Goal: Information Seeking & Learning: Learn about a topic

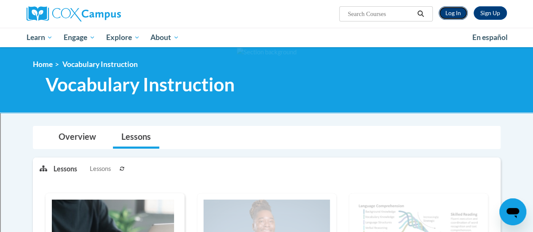
click at [453, 12] on link "Log In" at bounding box center [453, 12] width 29 height 13
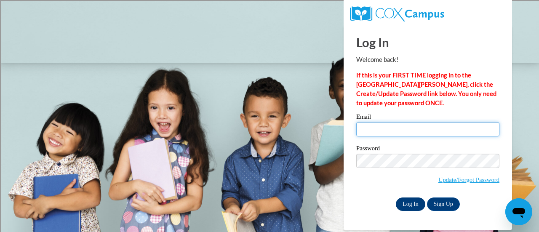
type input "woosbar@sdmfschools.org"
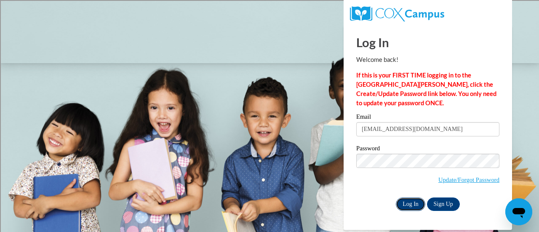
click at [418, 200] on input "Log In" at bounding box center [410, 204] width 29 height 13
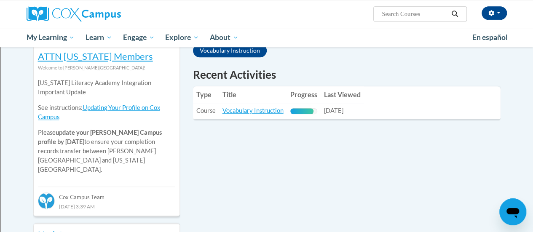
scroll to position [285, 0]
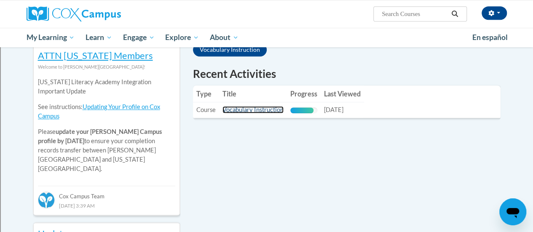
click at [273, 110] on link "Vocabulary Instruction" at bounding box center [253, 109] width 61 height 7
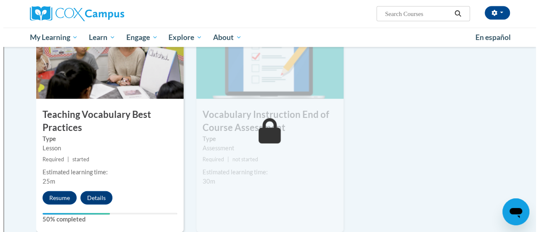
scroll to position [904, 0]
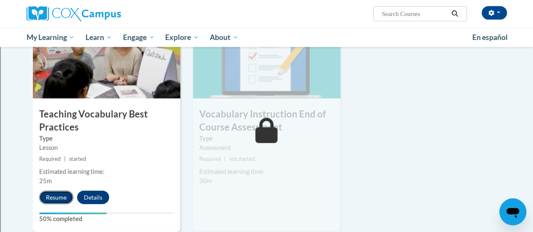
click at [56, 201] on button "Resume" at bounding box center [56, 197] width 34 height 13
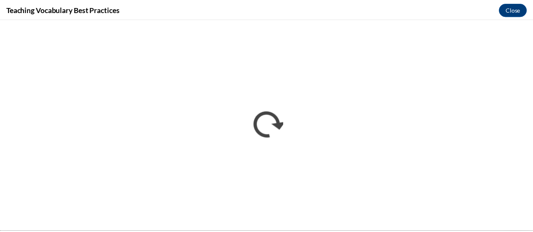
scroll to position [0, 0]
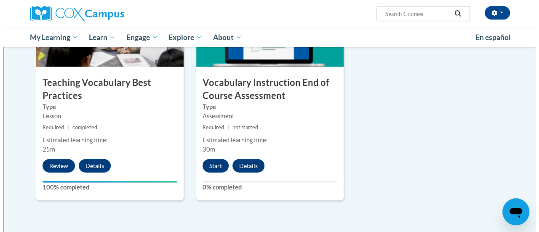
scroll to position [956, 0]
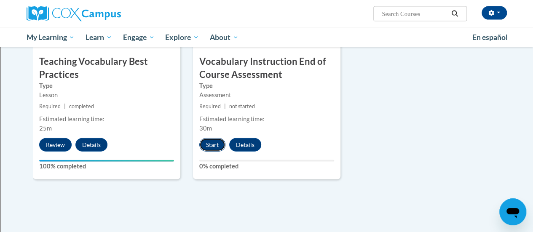
click at [209, 146] on button "Start" at bounding box center [212, 144] width 26 height 13
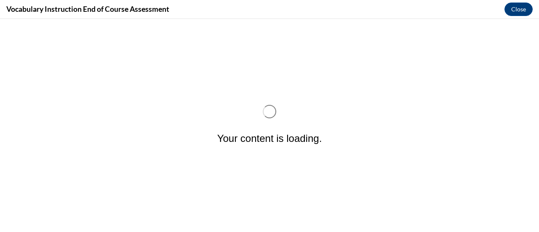
scroll to position [0, 0]
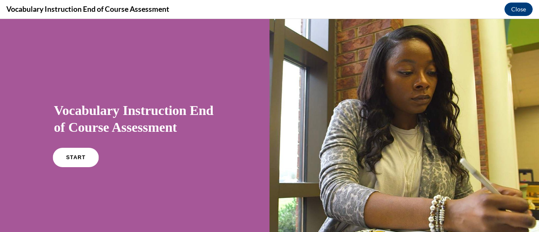
click at [73, 163] on link "START" at bounding box center [76, 157] width 46 height 19
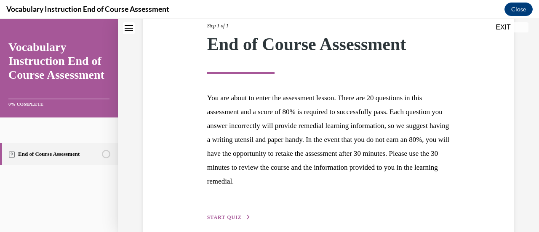
scroll to position [154, 0]
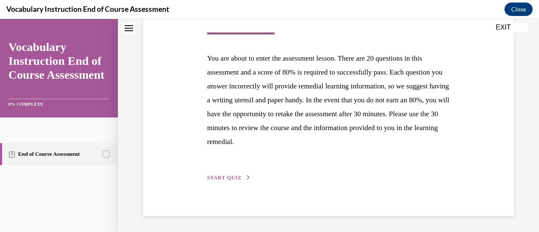
click at [228, 176] on span "START QUIZ" at bounding box center [224, 178] width 35 height 6
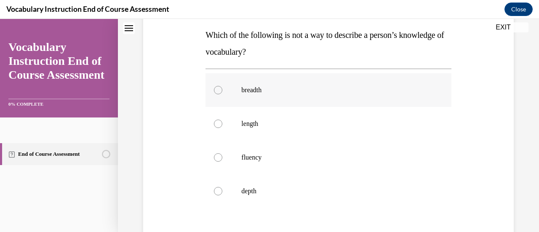
scroll to position [139, 0]
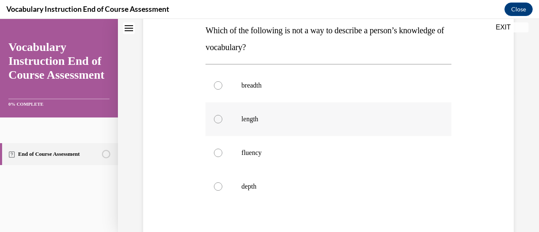
click at [297, 122] on p "length" at bounding box center [335, 119] width 189 height 8
click at [223, 122] on input "length" at bounding box center [218, 119] width 8 height 8
radio input "true"
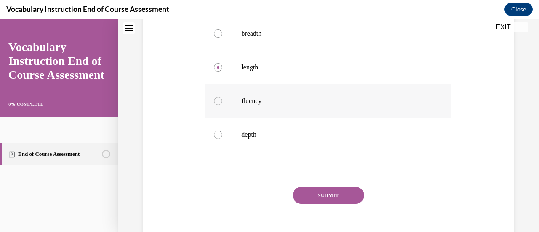
scroll to position [206, 0]
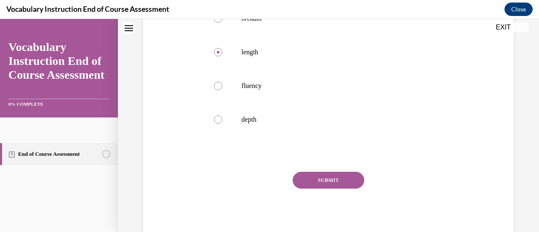
click at [329, 181] on button "SUBMIT" at bounding box center [329, 180] width 72 height 17
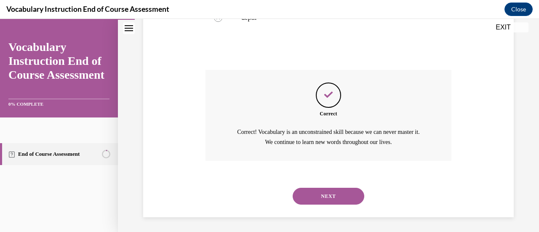
scroll to position [309, 0]
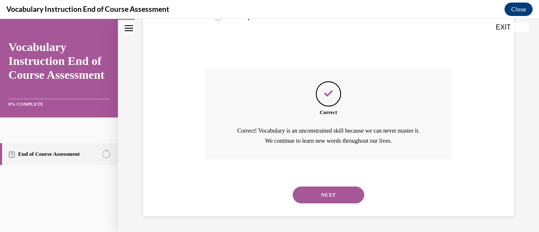
click at [328, 192] on button "NEXT" at bounding box center [329, 195] width 72 height 17
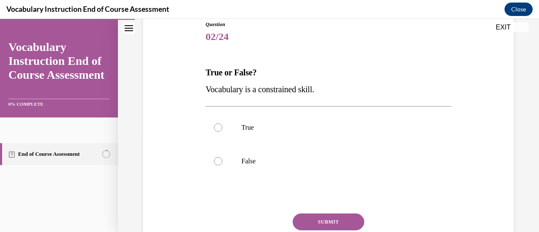
scroll to position [102, 0]
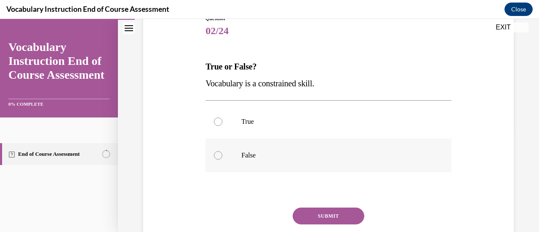
click at [271, 161] on label "False" at bounding box center [329, 156] width 246 height 34
click at [223, 160] on input "False" at bounding box center [218, 155] width 8 height 8
radio input "true"
click at [317, 217] on button "SUBMIT" at bounding box center [329, 216] width 72 height 17
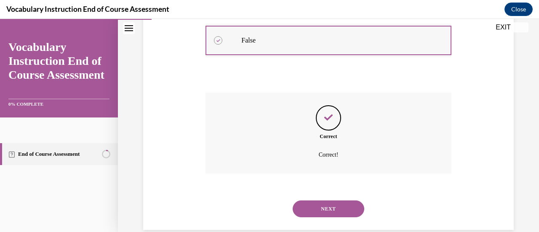
scroll to position [232, 0]
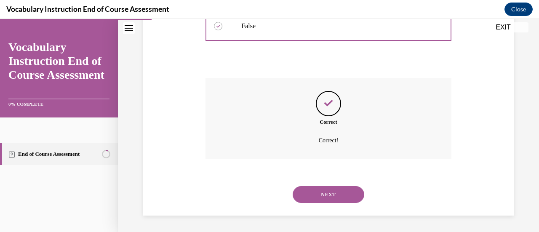
click at [337, 186] on button "NEXT" at bounding box center [329, 194] width 72 height 17
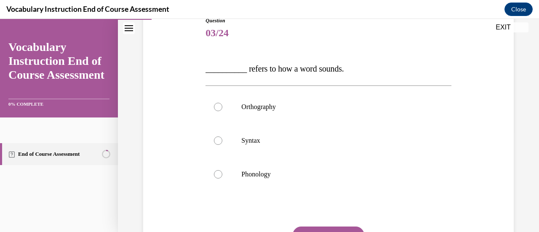
scroll to position [104, 0]
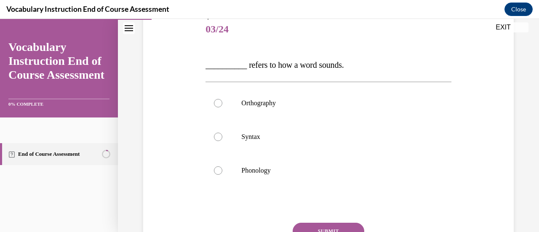
click at [337, 186] on label "Phonology" at bounding box center [329, 171] width 246 height 34
click at [223, 175] on input "Phonology" at bounding box center [218, 170] width 8 height 8
radio input "true"
click at [330, 225] on button "SUBMIT" at bounding box center [329, 231] width 72 height 17
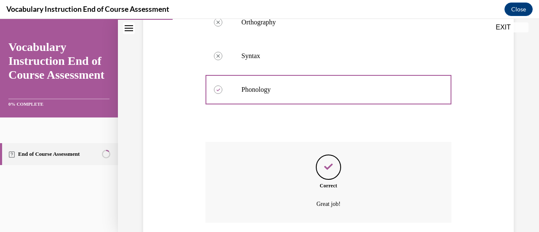
scroll to position [249, 0]
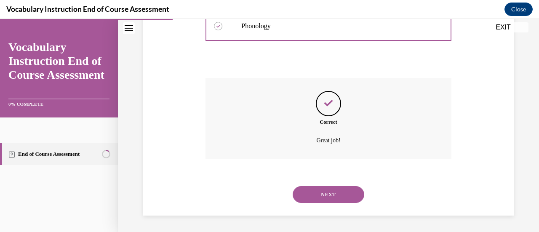
click at [334, 195] on button "NEXT" at bounding box center [329, 194] width 72 height 17
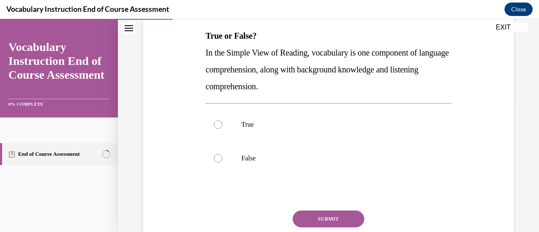
scroll to position [134, 0]
click at [282, 162] on label "False" at bounding box center [329, 158] width 246 height 34
click at [223, 162] on input "False" at bounding box center [218, 158] width 8 height 8
radio input "true"
click at [316, 216] on button "SUBMIT" at bounding box center [329, 218] width 72 height 17
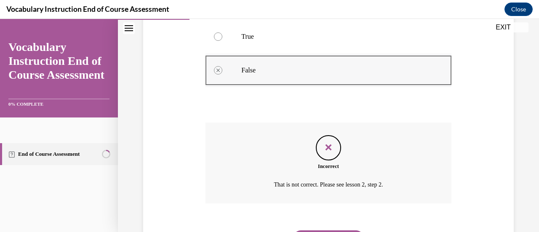
scroll to position [265, 0]
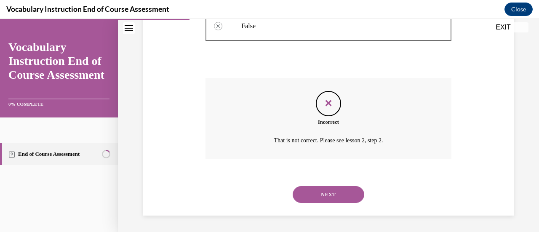
click at [328, 188] on button "NEXT" at bounding box center [329, 194] width 72 height 17
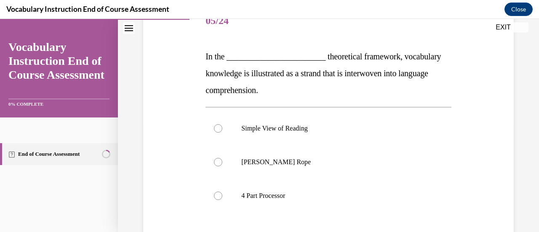
scroll to position [113, 0]
click at [324, 165] on p "Scarborough's Rope" at bounding box center [335, 162] width 189 height 8
click at [223, 165] on input "Scarborough's Rope" at bounding box center [218, 162] width 8 height 8
radio input "true"
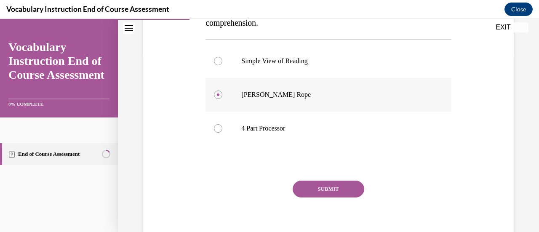
scroll to position [180, 0]
click at [330, 187] on button "SUBMIT" at bounding box center [329, 188] width 72 height 17
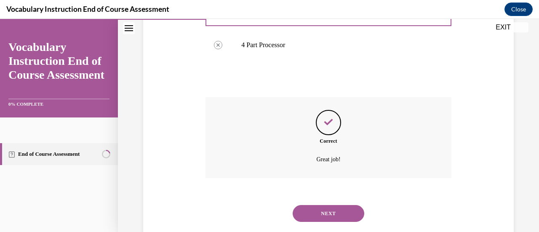
scroll to position [266, 0]
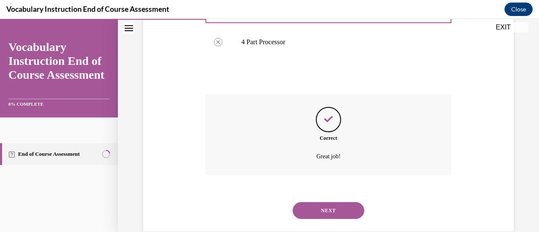
click at [334, 214] on button "NEXT" at bounding box center [329, 210] width 72 height 17
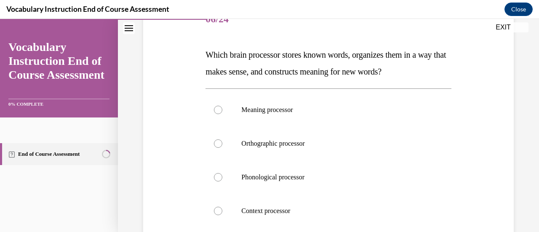
scroll to position [163, 0]
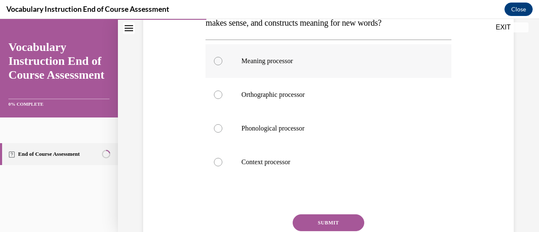
click at [341, 75] on label "Meaning processor" at bounding box center [329, 61] width 246 height 34
click at [223, 65] on input "Meaning processor" at bounding box center [218, 61] width 8 height 8
radio input "true"
click at [330, 226] on button "SUBMIT" at bounding box center [329, 223] width 72 height 17
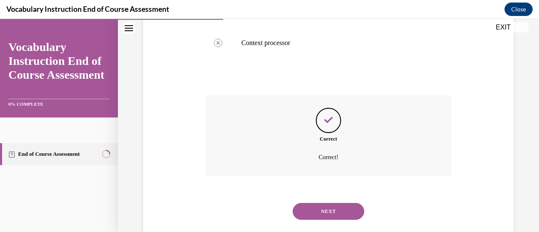
scroll to position [283, 0]
click at [332, 204] on button "NEXT" at bounding box center [329, 211] width 72 height 17
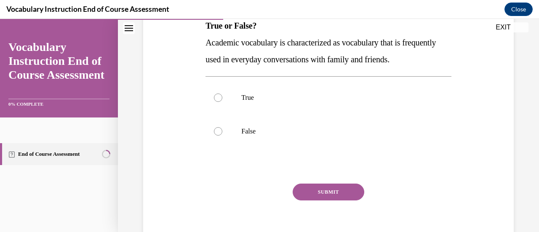
scroll to position [144, 0]
click at [271, 130] on p "False" at bounding box center [335, 131] width 189 height 8
click at [223, 130] on input "False" at bounding box center [218, 131] width 8 height 8
radio input "true"
click at [321, 188] on button "SUBMIT" at bounding box center [329, 191] width 72 height 17
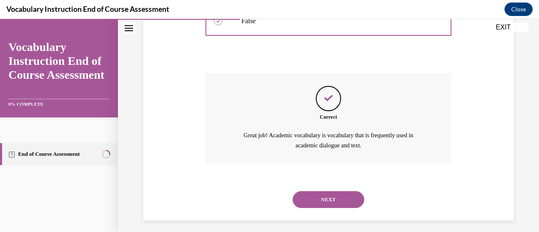
click at [330, 196] on button "NEXT" at bounding box center [329, 199] width 72 height 17
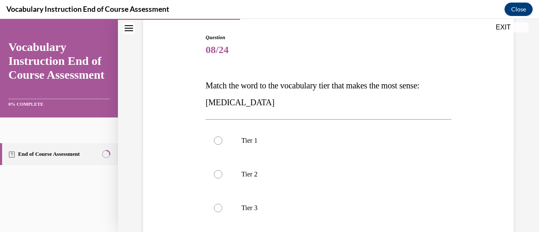
scroll to position [87, 0]
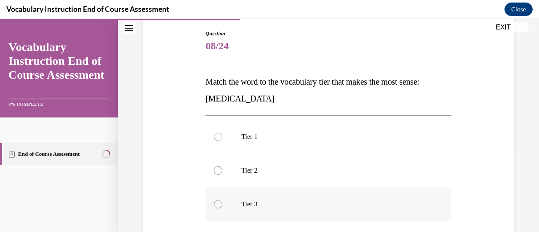
click at [314, 204] on p "Tier 3" at bounding box center [335, 204] width 189 height 8
click at [223, 204] on input "Tier 3" at bounding box center [218, 204] width 8 height 8
radio input "true"
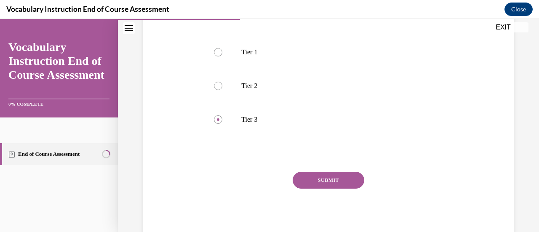
click at [339, 182] on button "SUBMIT" at bounding box center [329, 180] width 72 height 17
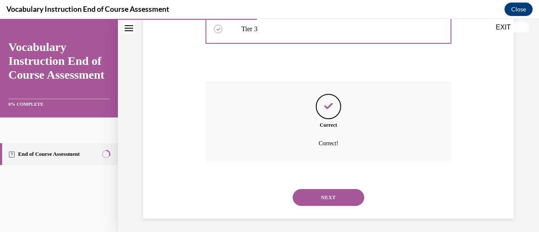
scroll to position [264, 0]
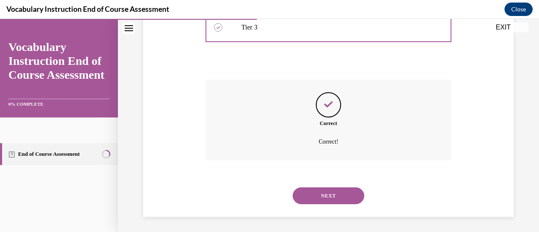
click at [335, 198] on button "NEXT" at bounding box center [329, 196] width 72 height 17
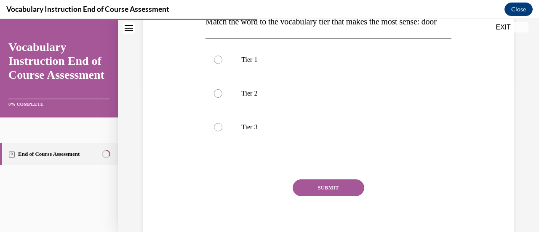
scroll to position [148, 0]
click at [316, 70] on label "Tier 1" at bounding box center [329, 60] width 246 height 34
click at [223, 64] on input "Tier 1" at bounding box center [218, 59] width 8 height 8
radio input "true"
click at [330, 196] on button "SUBMIT" at bounding box center [329, 187] width 72 height 17
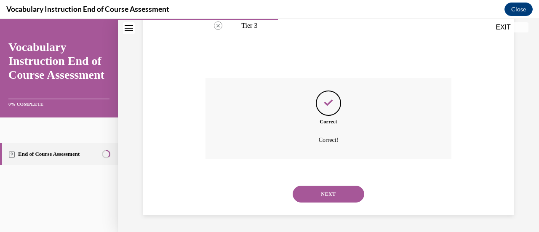
scroll to position [265, 0]
click at [334, 199] on button "NEXT" at bounding box center [329, 194] width 72 height 17
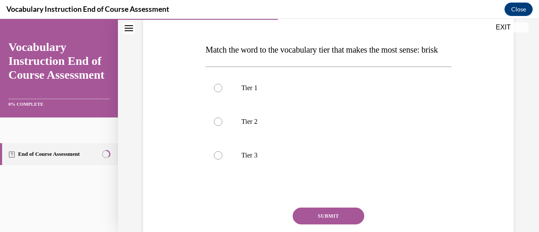
scroll to position [120, 0]
click at [307, 129] on label "Tier 2" at bounding box center [329, 121] width 246 height 34
click at [223, 125] on input "Tier 2" at bounding box center [218, 121] width 8 height 8
radio input "true"
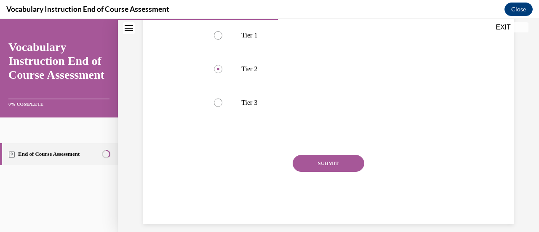
click at [325, 172] on button "SUBMIT" at bounding box center [329, 163] width 72 height 17
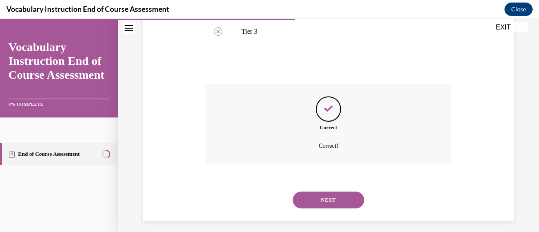
scroll to position [265, 0]
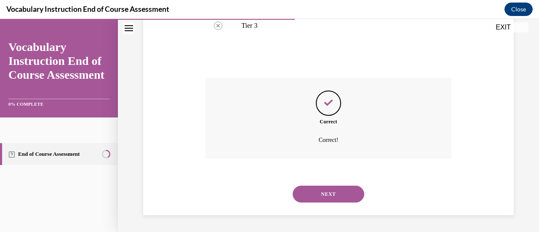
click at [328, 194] on button "NEXT" at bounding box center [329, 194] width 72 height 17
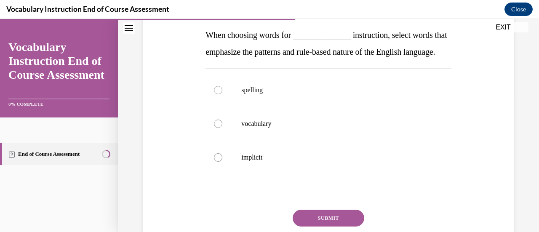
scroll to position [134, 0]
click at [302, 140] on label "vocabulary" at bounding box center [329, 124] width 246 height 34
click at [223, 128] on input "vocabulary" at bounding box center [218, 123] width 8 height 8
radio input "true"
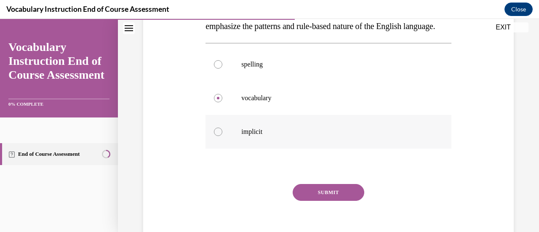
scroll to position [165, 0]
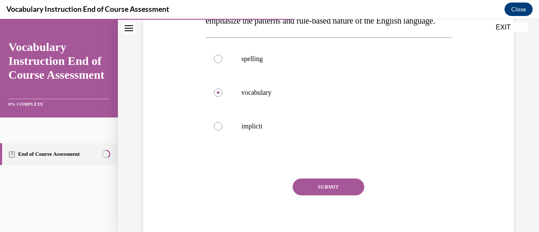
click at [312, 196] on button "SUBMIT" at bounding box center [329, 187] width 72 height 17
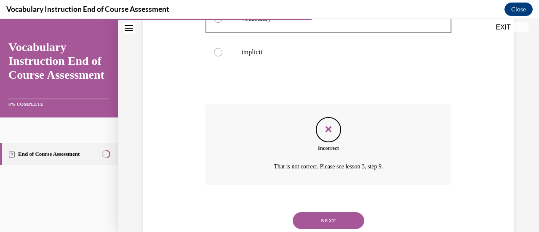
scroll to position [282, 0]
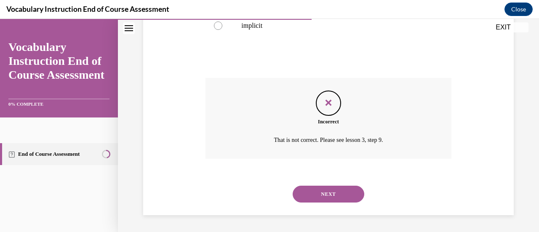
click at [322, 201] on button "NEXT" at bounding box center [329, 194] width 72 height 17
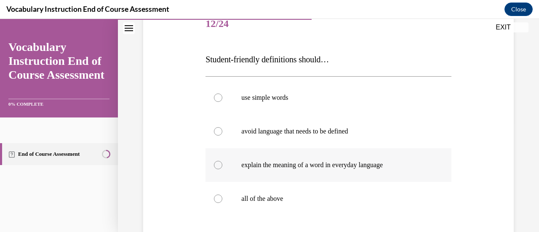
scroll to position [127, 0]
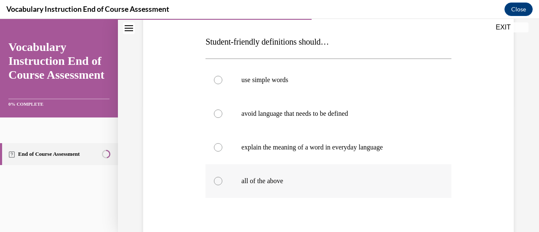
click at [309, 180] on p "all of the above" at bounding box center [335, 181] width 189 height 8
click at [223, 180] on input "all of the above" at bounding box center [218, 181] width 8 height 8
radio input "true"
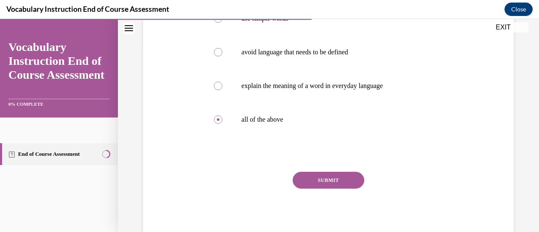
click at [318, 180] on button "SUBMIT" at bounding box center [329, 180] width 72 height 17
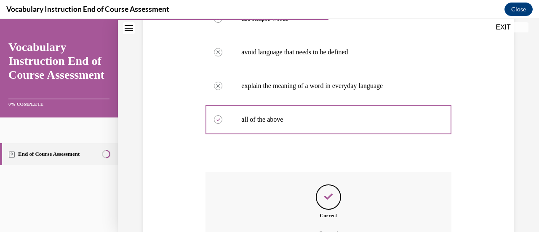
scroll to position [282, 0]
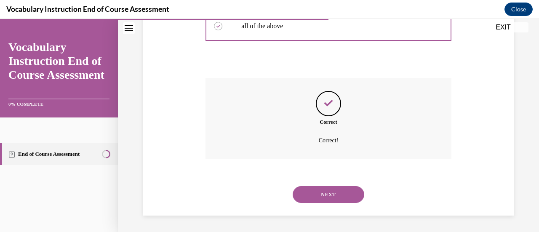
click at [321, 196] on button "NEXT" at bounding box center [329, 194] width 72 height 17
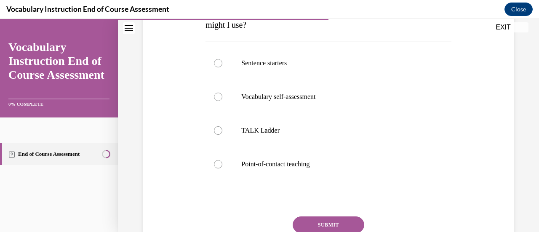
scroll to position [161, 0]
click at [317, 163] on p "Point-of-contact teaching" at bounding box center [335, 164] width 189 height 8
click at [223, 163] on input "Point-of-contact teaching" at bounding box center [218, 164] width 8 height 8
radio input "true"
click at [322, 226] on button "SUBMIT" at bounding box center [329, 224] width 72 height 17
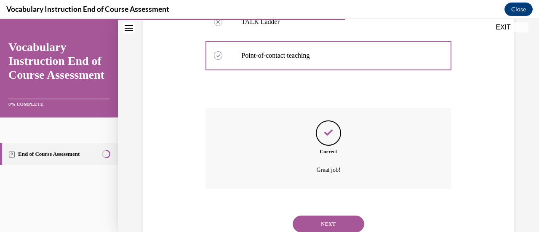
scroll to position [298, 0]
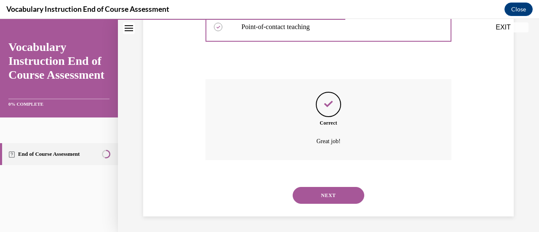
click at [340, 199] on button "NEXT" at bounding box center [329, 195] width 72 height 17
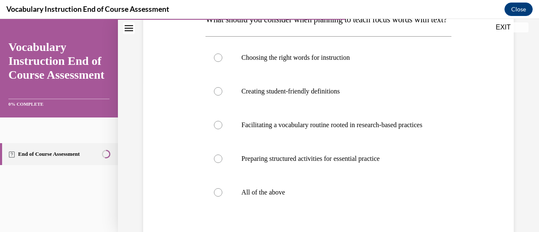
scroll to position [151, 0]
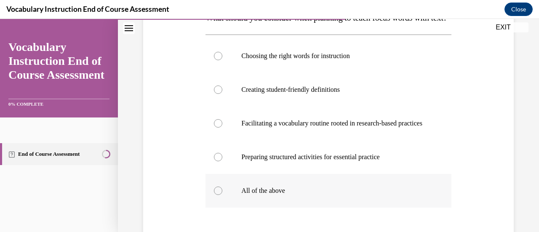
click at [316, 195] on p "All of the above" at bounding box center [335, 191] width 189 height 8
click at [223, 195] on input "All of the above" at bounding box center [218, 191] width 8 height 8
radio input "true"
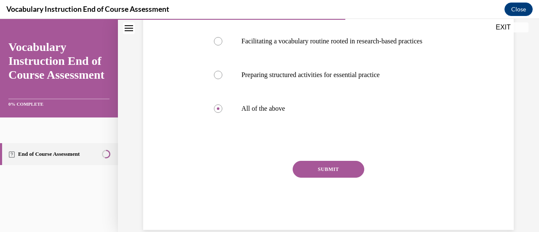
scroll to position [234, 0]
click at [340, 177] on button "SUBMIT" at bounding box center [329, 169] width 72 height 17
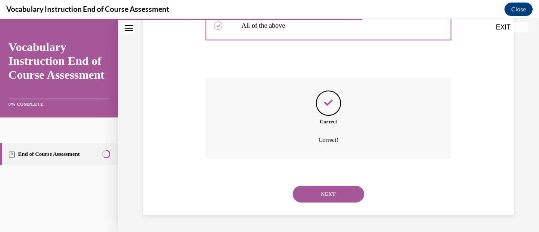
scroll to position [341, 0]
click at [340, 195] on button "NEXT" at bounding box center [329, 194] width 72 height 17
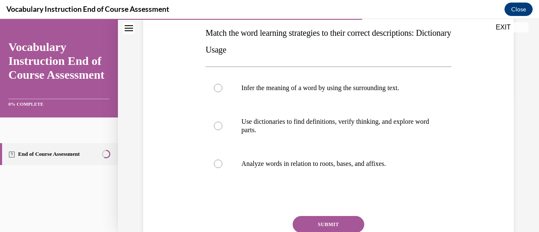
scroll to position [138, 0]
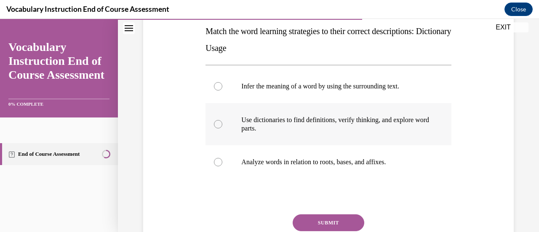
click at [338, 124] on p "Use dictionaries to find definitions, verify thinking, and explore word parts." at bounding box center [335, 124] width 189 height 17
click at [223, 124] on input "Use dictionaries to find definitions, verify thinking, and explore word parts." at bounding box center [218, 124] width 8 height 8
radio input "true"
click at [329, 222] on button "SUBMIT" at bounding box center [329, 223] width 72 height 17
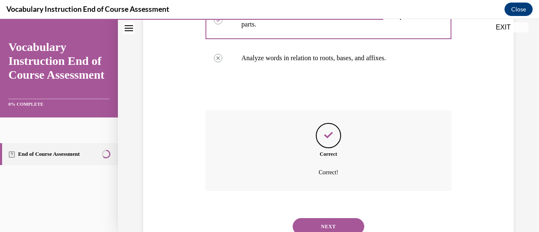
scroll to position [274, 0]
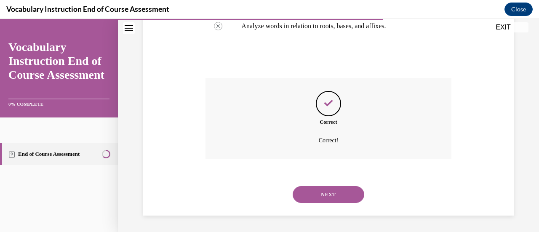
click at [335, 198] on button "NEXT" at bounding box center [329, 194] width 72 height 17
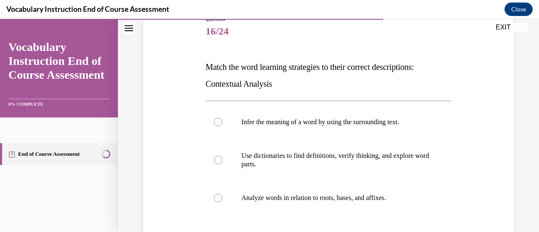
scroll to position [104, 0]
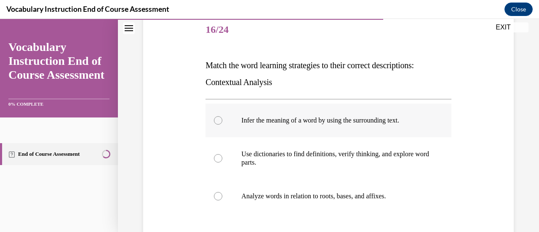
click at [333, 123] on p "Infer the meaning of a word by using the surrounding text." at bounding box center [335, 120] width 189 height 8
click at [223, 123] on input "Infer the meaning of a word by using the surrounding text." at bounding box center [218, 120] width 8 height 8
radio input "true"
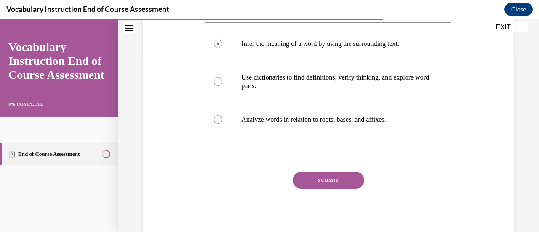
click at [339, 185] on button "SUBMIT" at bounding box center [329, 180] width 72 height 17
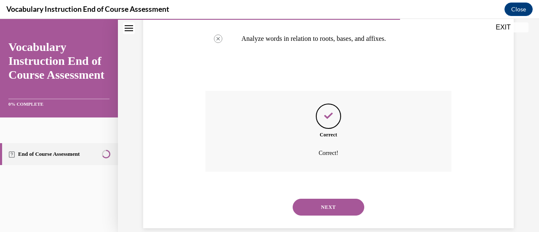
scroll to position [270, 0]
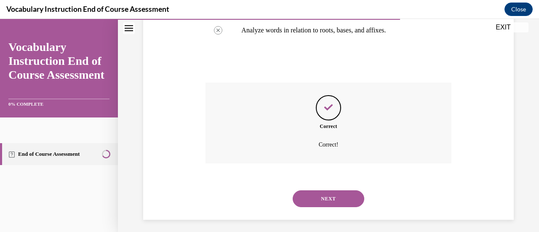
click at [337, 203] on button "NEXT" at bounding box center [329, 198] width 72 height 17
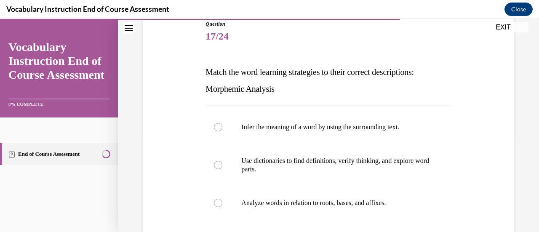
scroll to position [97, 0]
click at [337, 203] on p "Analyze words in relation to roots, bases, and affixes." at bounding box center [335, 202] width 189 height 8
click at [223, 203] on input "Analyze words in relation to roots, bases, and affixes." at bounding box center [218, 202] width 8 height 8
radio input "true"
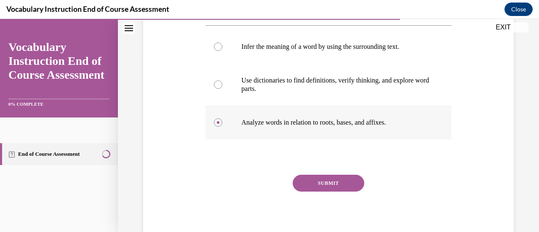
scroll to position [178, 0]
click at [341, 188] on button "SUBMIT" at bounding box center [329, 182] width 72 height 17
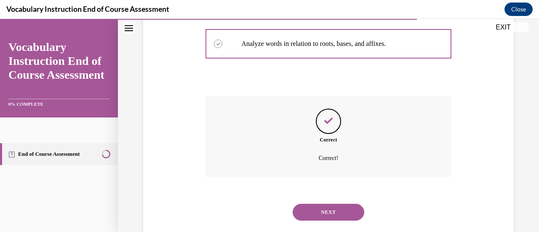
scroll to position [258, 0]
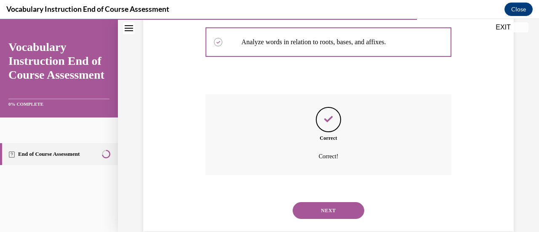
click at [348, 205] on button "NEXT" at bounding box center [329, 210] width 72 height 17
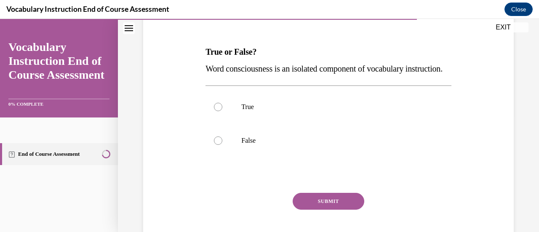
scroll to position [119, 0]
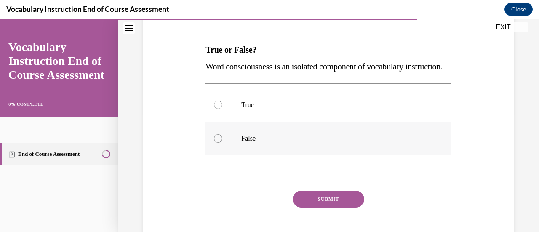
click at [331, 143] on p "False" at bounding box center [335, 138] width 189 height 8
click at [223, 143] on input "False" at bounding box center [218, 138] width 8 height 8
radio input "true"
click at [330, 208] on button "SUBMIT" at bounding box center [329, 199] width 72 height 17
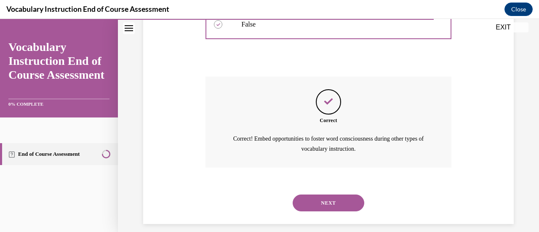
scroll to position [234, 0]
click at [330, 211] on button "NEXT" at bounding box center [329, 202] width 72 height 17
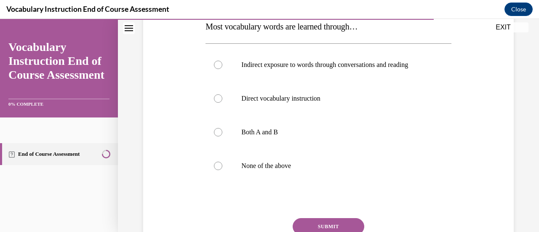
scroll to position [143, 0]
click at [247, 79] on label "Indirect exposure to words through conversations and reading" at bounding box center [329, 65] width 246 height 34
click at [223, 69] on input "Indirect exposure to words through conversations and reading" at bounding box center [218, 64] width 8 height 8
radio input "true"
click at [329, 229] on button "SUBMIT" at bounding box center [329, 226] width 72 height 17
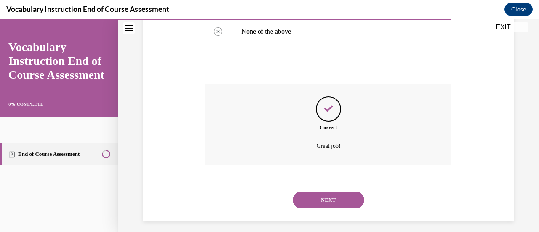
scroll to position [282, 0]
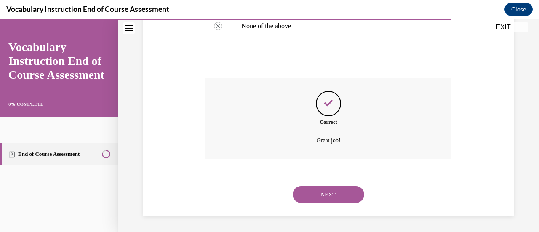
click at [350, 193] on button "NEXT" at bounding box center [329, 194] width 72 height 17
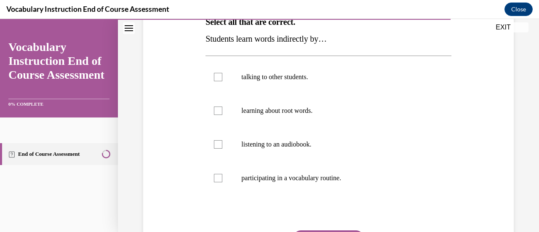
scroll to position [131, 0]
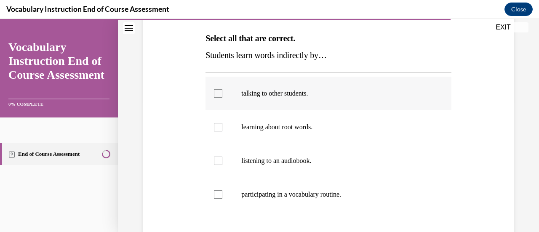
click at [343, 102] on label "talking to other students." at bounding box center [329, 94] width 246 height 34
click at [223, 98] on input "talking to other students." at bounding box center [218, 93] width 8 height 8
checkbox input "true"
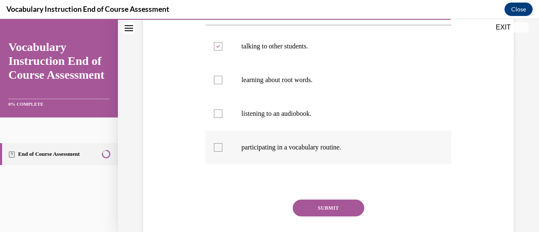
scroll to position [180, 0]
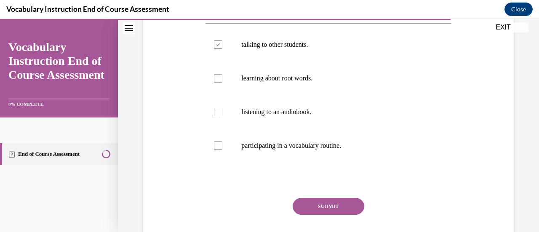
click at [346, 206] on button "SUBMIT" at bounding box center [329, 206] width 72 height 17
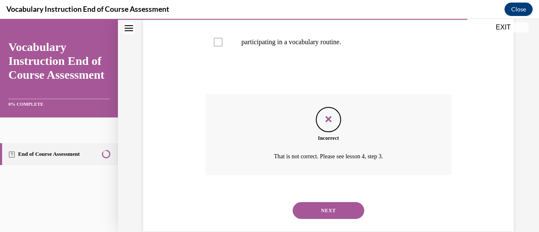
scroll to position [285, 0]
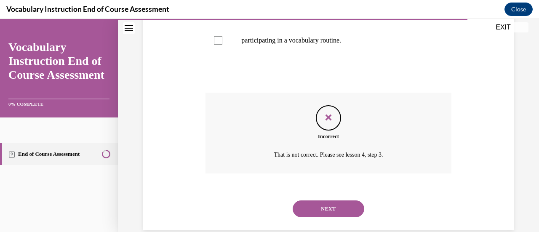
click at [346, 206] on button "NEXT" at bounding box center [329, 209] width 72 height 17
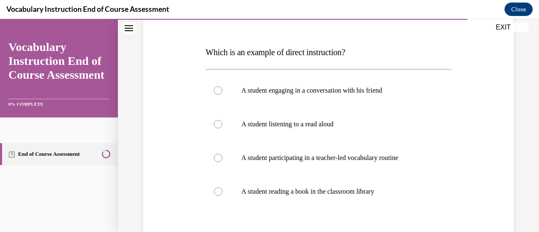
scroll to position [118, 0]
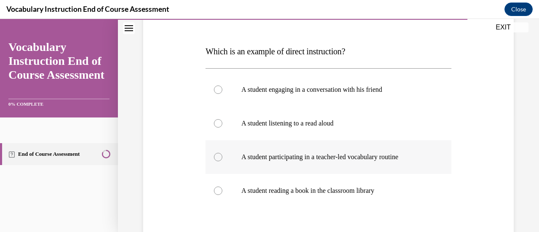
click at [253, 153] on p "A student participating in a teacher-led vocabulary routine" at bounding box center [335, 157] width 189 height 8
click at [223, 153] on input "A student participating in a teacher-led vocabulary routine" at bounding box center [218, 157] width 8 height 8
radio input "true"
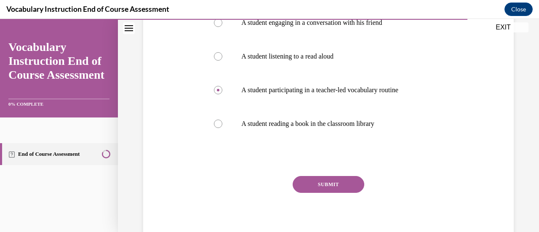
scroll to position [185, 0]
click at [333, 182] on button "SUBMIT" at bounding box center [329, 184] width 72 height 17
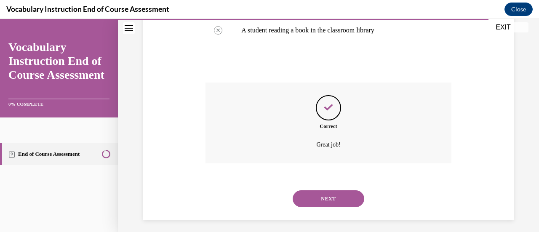
scroll to position [282, 0]
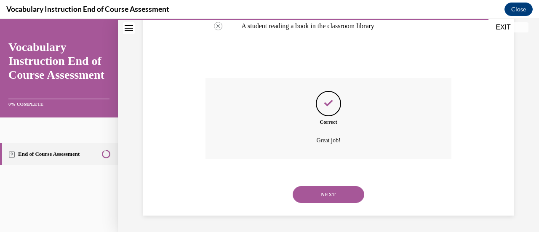
click at [339, 201] on button "NEXT" at bounding box center [329, 194] width 72 height 17
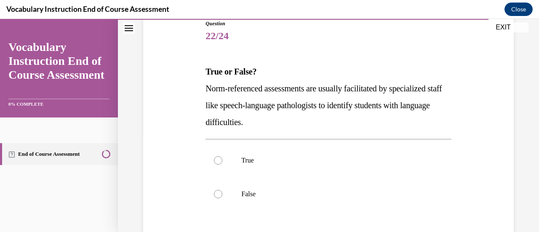
scroll to position [99, 0]
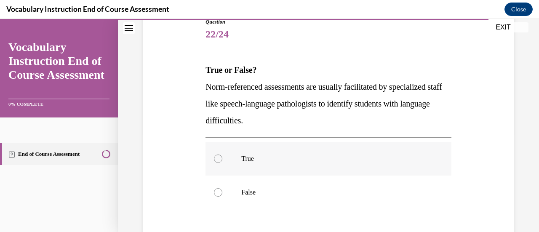
click at [345, 166] on label "True" at bounding box center [329, 159] width 246 height 34
click at [223, 163] on input "True" at bounding box center [218, 159] width 8 height 8
radio input "true"
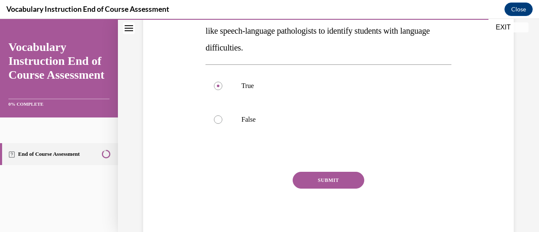
click at [344, 175] on button "SUBMIT" at bounding box center [329, 180] width 72 height 17
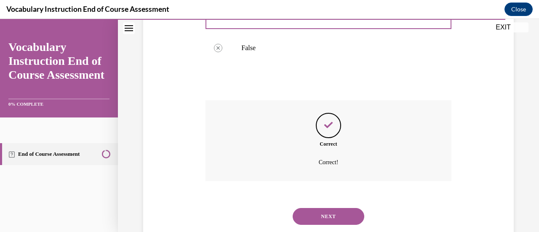
click at [338, 210] on button "NEXT" at bounding box center [329, 216] width 72 height 17
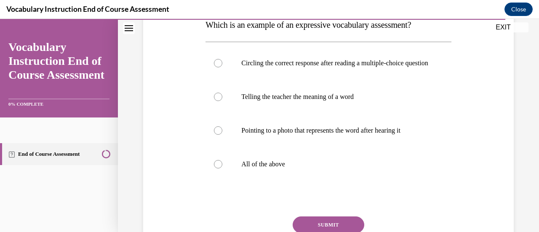
scroll to position [145, 0]
click at [324, 113] on label "Telling the teacher the meaning of a word" at bounding box center [329, 97] width 246 height 34
click at [223, 101] on input "Telling the teacher the meaning of a word" at bounding box center [218, 96] width 8 height 8
radio input "true"
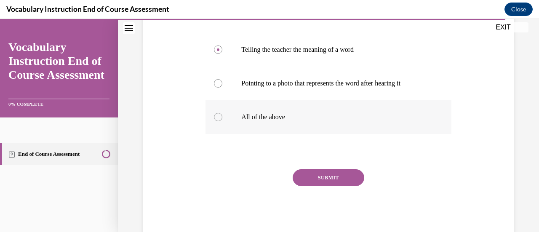
scroll to position [192, 0]
click at [330, 181] on button "SUBMIT" at bounding box center [329, 177] width 72 height 17
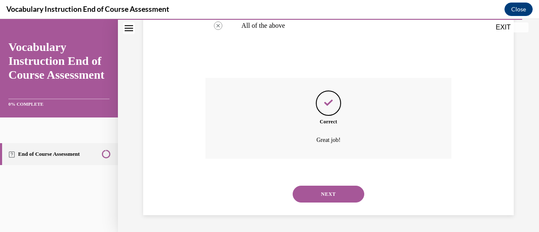
click at [330, 189] on button "NEXT" at bounding box center [329, 194] width 72 height 17
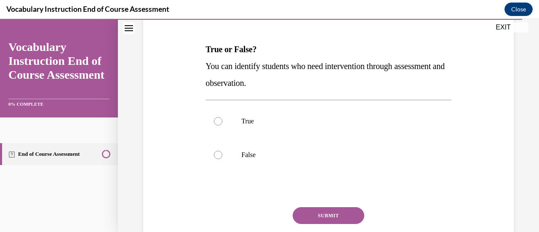
scroll to position [120, 0]
click at [329, 131] on label "True" at bounding box center [329, 121] width 246 height 34
click at [223, 125] on input "True" at bounding box center [218, 121] width 8 height 8
radio input "true"
click at [327, 215] on button "SUBMIT" at bounding box center [329, 215] width 72 height 17
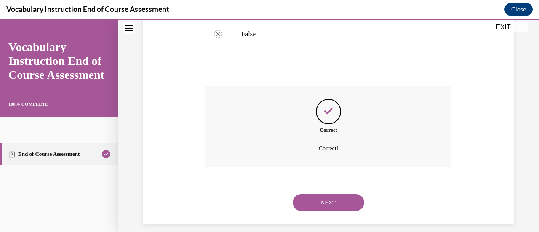
click at [327, 200] on button "NEXT" at bounding box center [329, 202] width 72 height 17
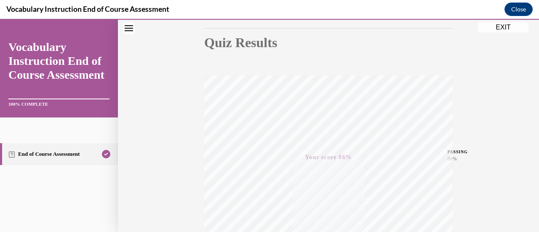
scroll to position [88, 0]
click at [505, 30] on button "EXIT" at bounding box center [503, 27] width 51 height 10
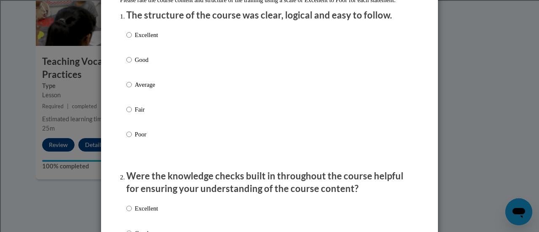
scroll to position [109, 0]
click at [126, 39] on input "Excellent" at bounding box center [128, 34] width 5 height 9
radio input "true"
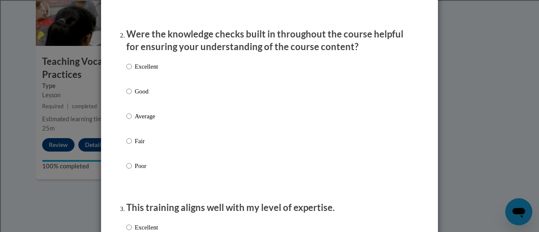
scroll to position [260, 0]
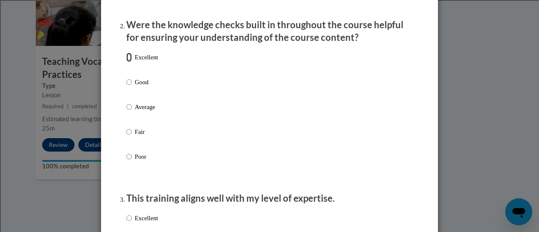
click at [127, 62] on input "Excellent" at bounding box center [128, 57] width 5 height 9
radio input "true"
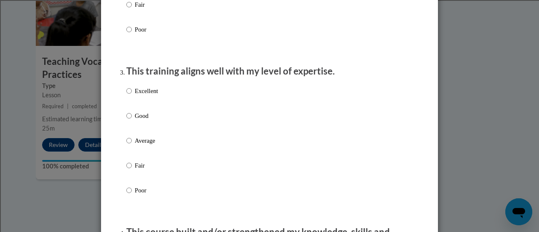
scroll to position [390, 0]
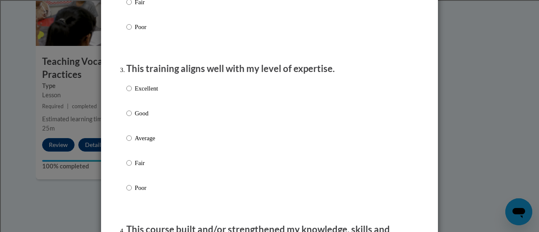
click at [135, 93] on p "Excellent" at bounding box center [146, 88] width 23 height 9
click at [132, 93] on input "Excellent" at bounding box center [128, 88] width 5 height 9
radio input "true"
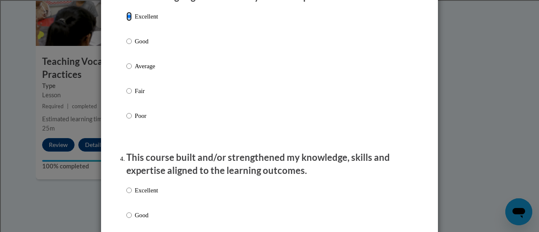
scroll to position [495, 0]
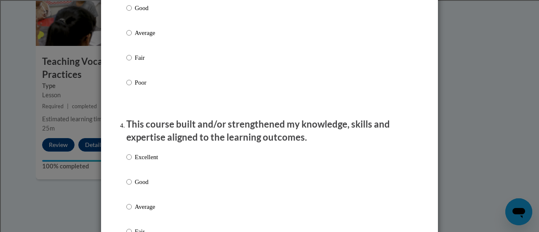
click at [134, 172] on label "Excellent" at bounding box center [142, 164] width 32 height 23
click at [132, 162] on input "Excellent" at bounding box center [128, 157] width 5 height 9
radio input "true"
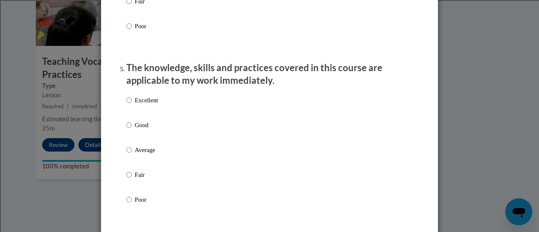
scroll to position [746, 0]
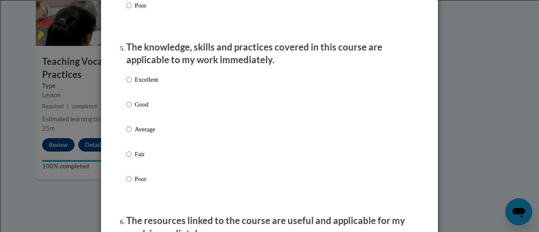
click at [152, 94] on label "Excellent" at bounding box center [142, 86] width 32 height 23
click at [132, 84] on input "Excellent" at bounding box center [128, 79] width 5 height 9
radio input "true"
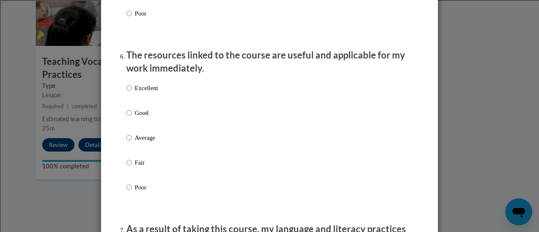
scroll to position [915, 0]
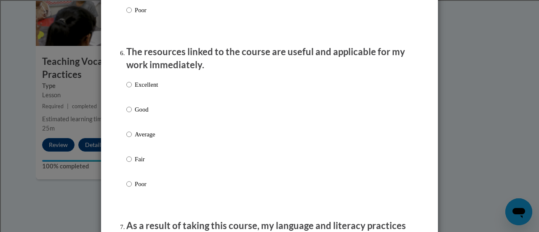
click at [154, 99] on label "Excellent" at bounding box center [142, 91] width 32 height 23
click at [132, 89] on input "Excellent" at bounding box center [128, 84] width 5 height 9
radio input "true"
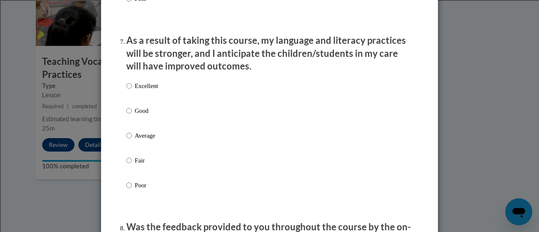
click at [154, 99] on label "Excellent" at bounding box center [142, 92] width 32 height 23
click at [132, 91] on input "Excellent" at bounding box center [128, 85] width 5 height 9
radio input "true"
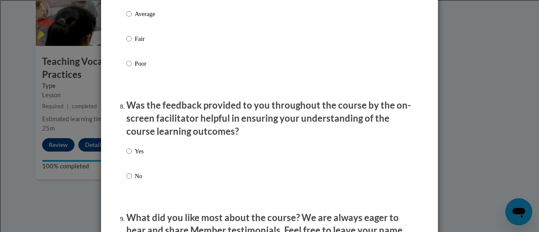
scroll to position [1224, 0]
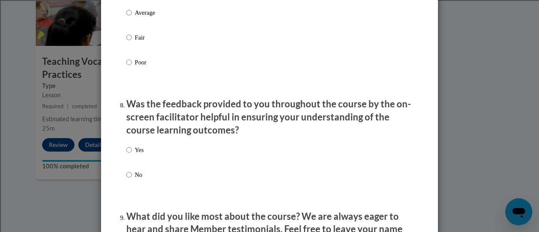
click at [150, 182] on div "Yes No" at bounding box center [269, 172] width 287 height 63
click at [149, 163] on div "Yes No" at bounding box center [269, 172] width 287 height 63
click at [130, 153] on label "Yes" at bounding box center [134, 156] width 17 height 23
click at [130, 153] on input "Yes" at bounding box center [128, 149] width 5 height 9
radio input "true"
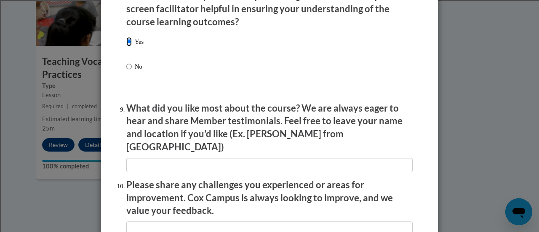
scroll to position [1333, 0]
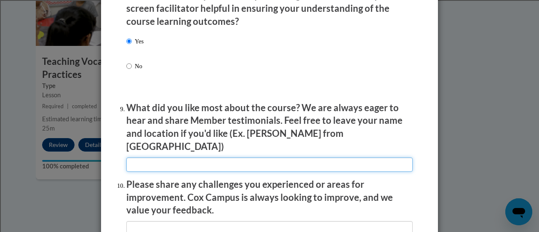
click at [171, 159] on input "textbox" at bounding box center [269, 165] width 287 height 14
type input "it was well paced"
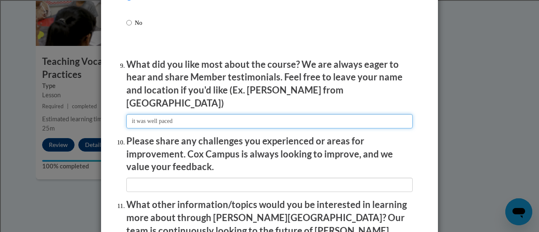
scroll to position [1377, 0]
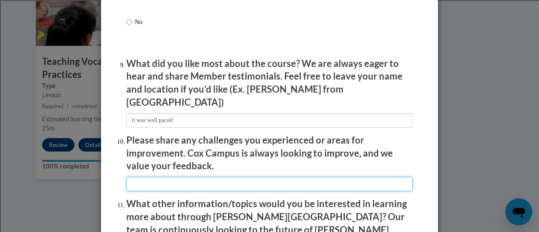
click at [185, 182] on input "textbox" at bounding box center [269, 184] width 287 height 14
type input "n/a"
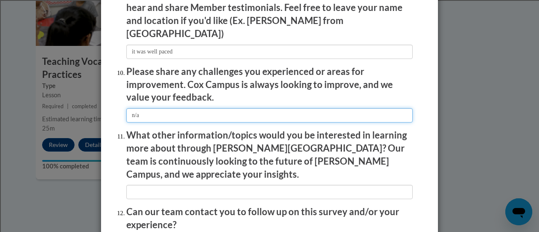
scroll to position [1450, 0]
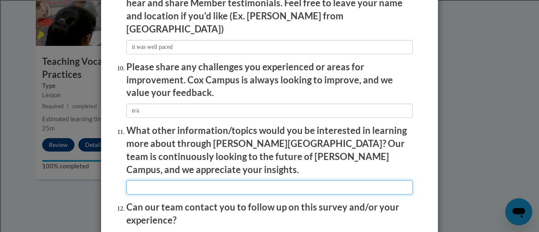
click at [190, 180] on input "textbox" at bounding box center [269, 187] width 287 height 14
type input "not sure"
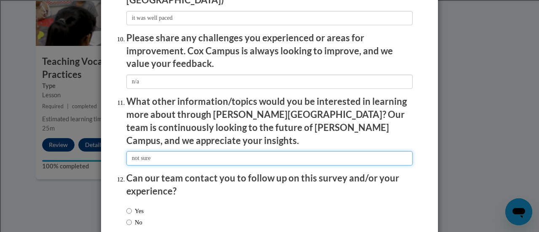
scroll to position [1480, 0]
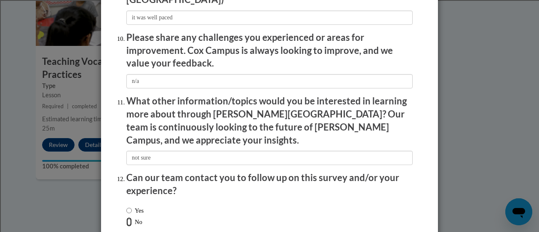
click at [126, 217] on input "No" at bounding box center [128, 221] width 5 height 9
radio input "true"
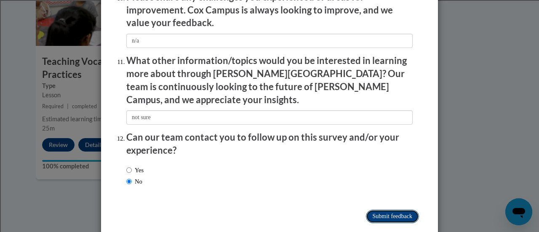
click at [387, 210] on input "Submit feedback" at bounding box center [392, 216] width 53 height 13
